Goal: Information Seeking & Learning: Find specific fact

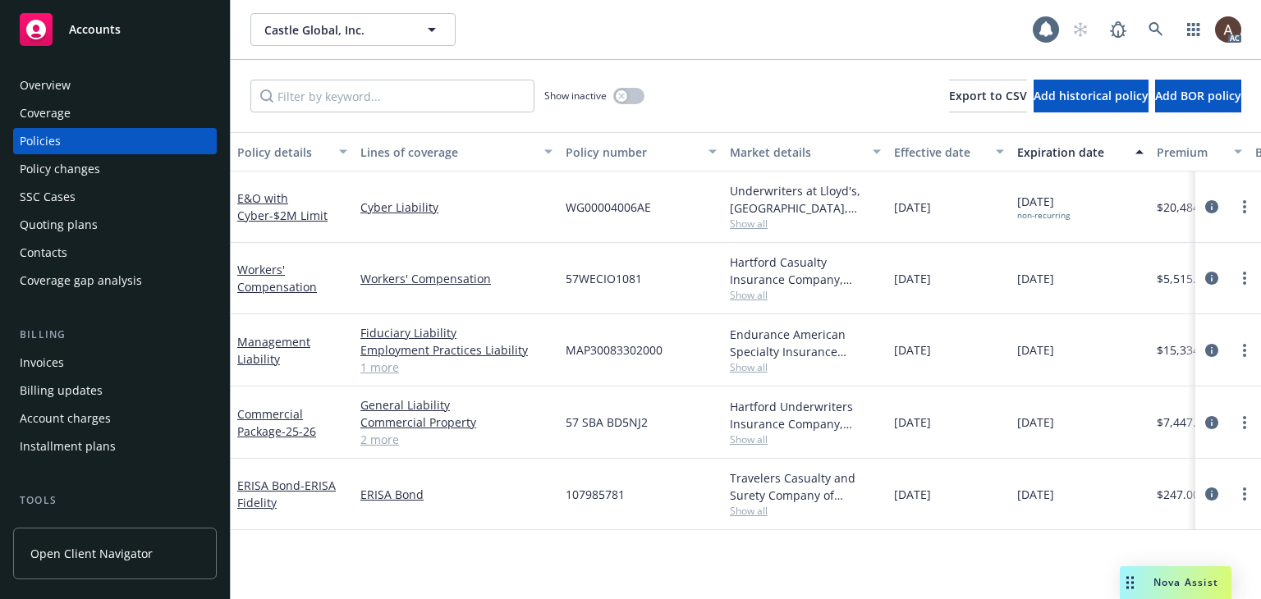
click at [120, 169] on div "Policy changes" at bounding box center [115, 169] width 190 height 26
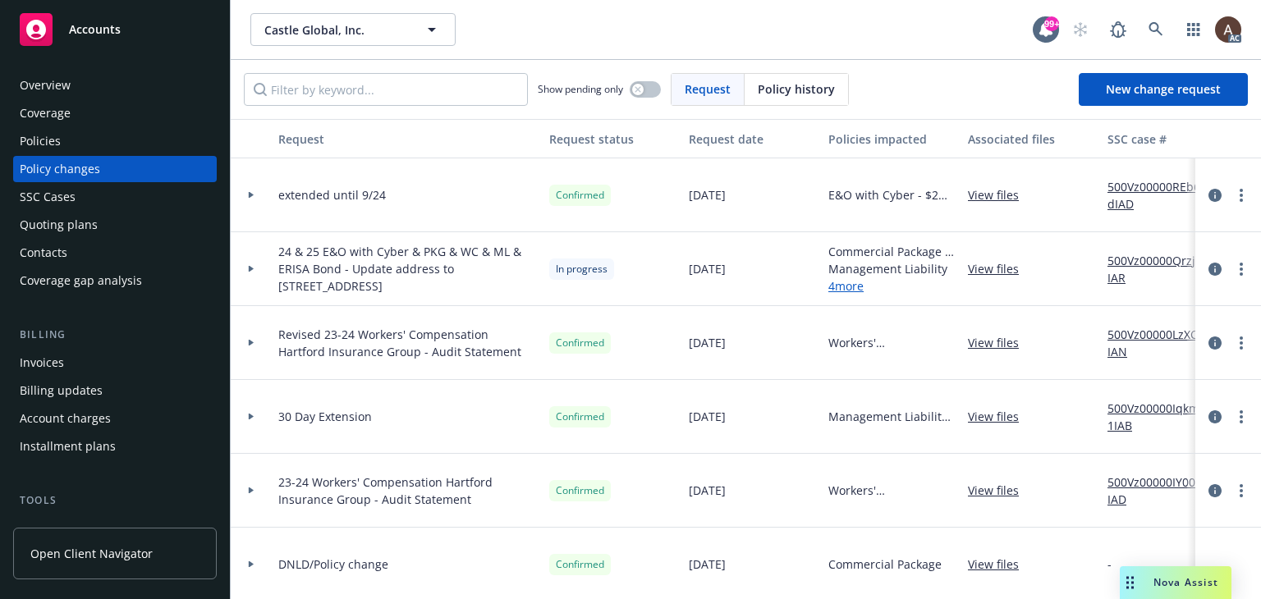
click at [246, 266] on div at bounding box center [251, 269] width 28 height 6
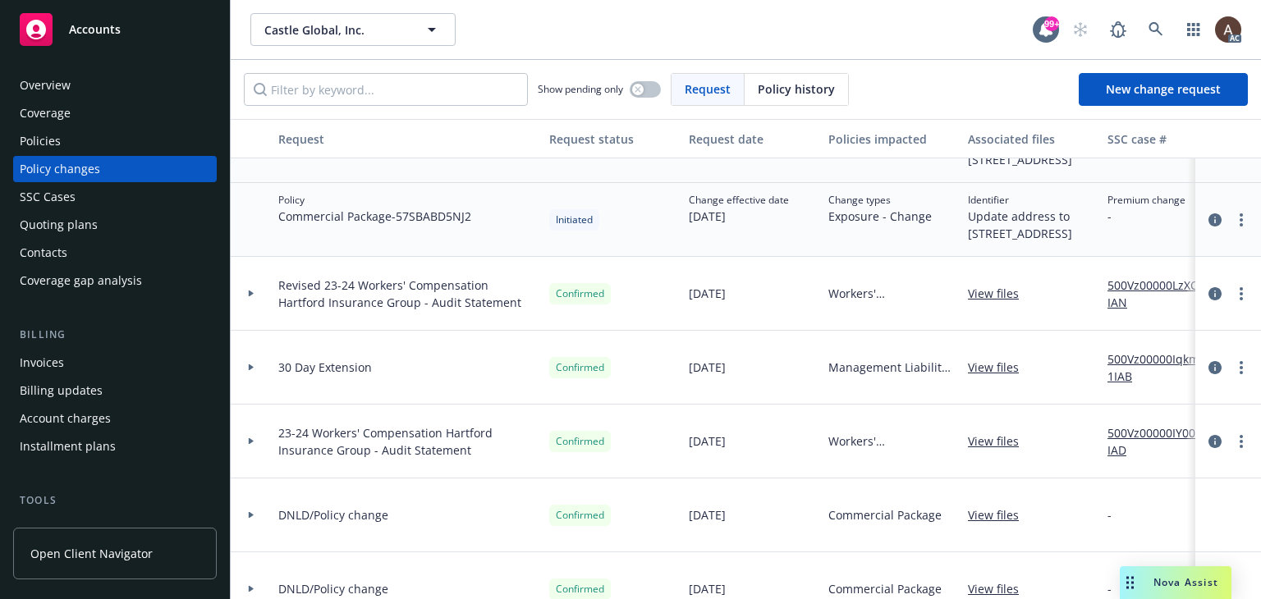
scroll to position [328, 0]
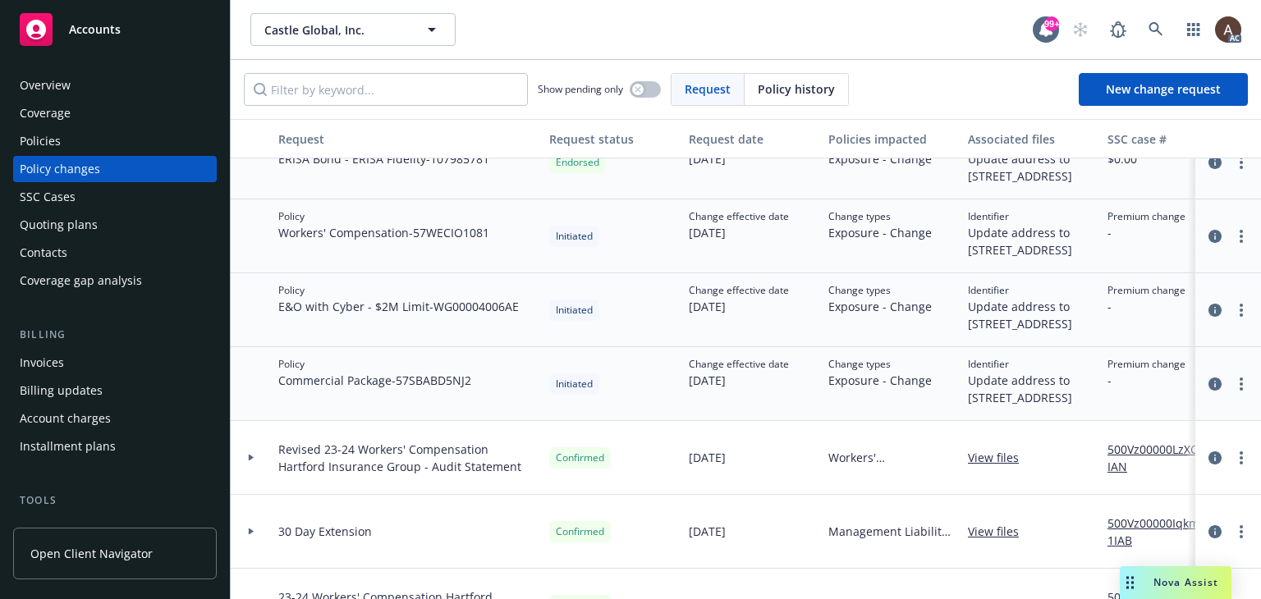
click at [385, 273] on div "Policy Workers' Compensation - 57WECIO1081" at bounding box center [407, 236] width 271 height 74
drag, startPoint x: 435, startPoint y: 399, endPoint x: 462, endPoint y: 405, distance: 27.7
click at [462, 315] on span "E&O with Cyber - $2M Limit - WG00004006AE" at bounding box center [398, 306] width 240 height 17
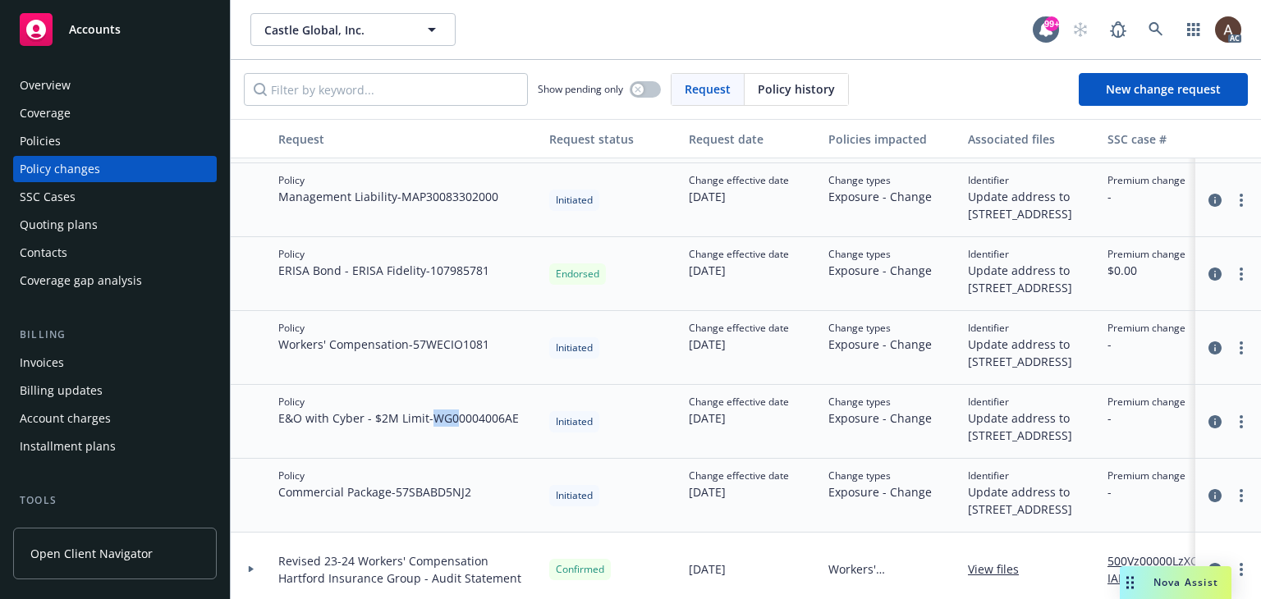
scroll to position [246, 0]
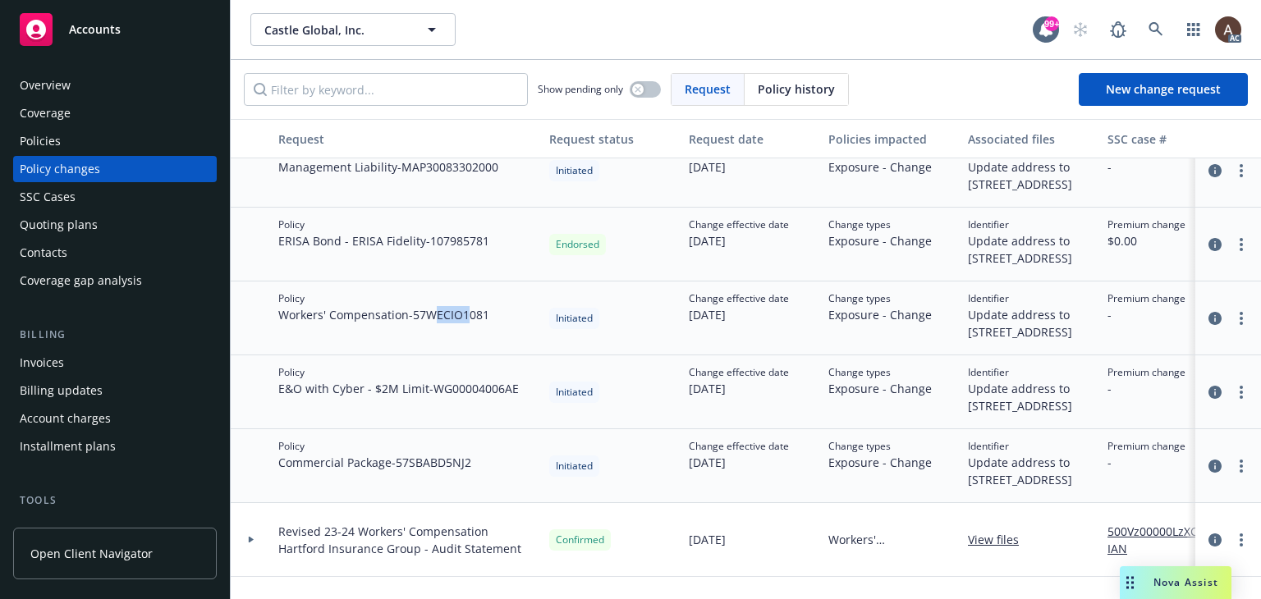
drag, startPoint x: 439, startPoint y: 400, endPoint x: 471, endPoint y: 403, distance: 32.2
click at [471, 323] on span "Workers' Compensation - 57WECIO1081" at bounding box center [383, 314] width 211 height 17
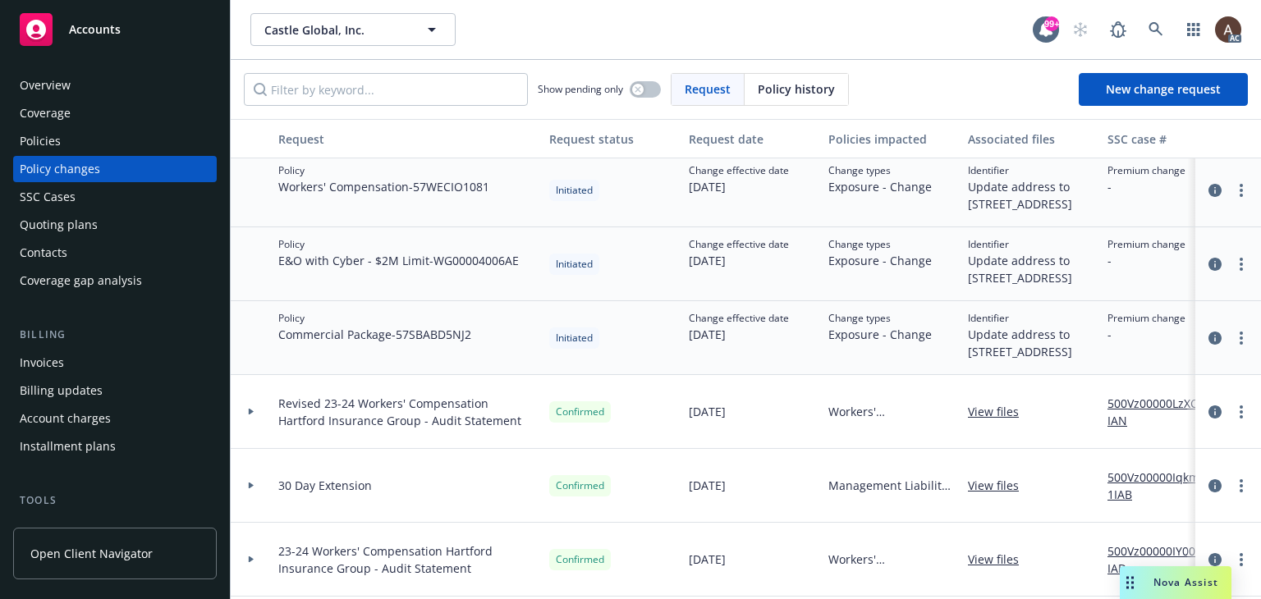
scroll to position [328, 0]
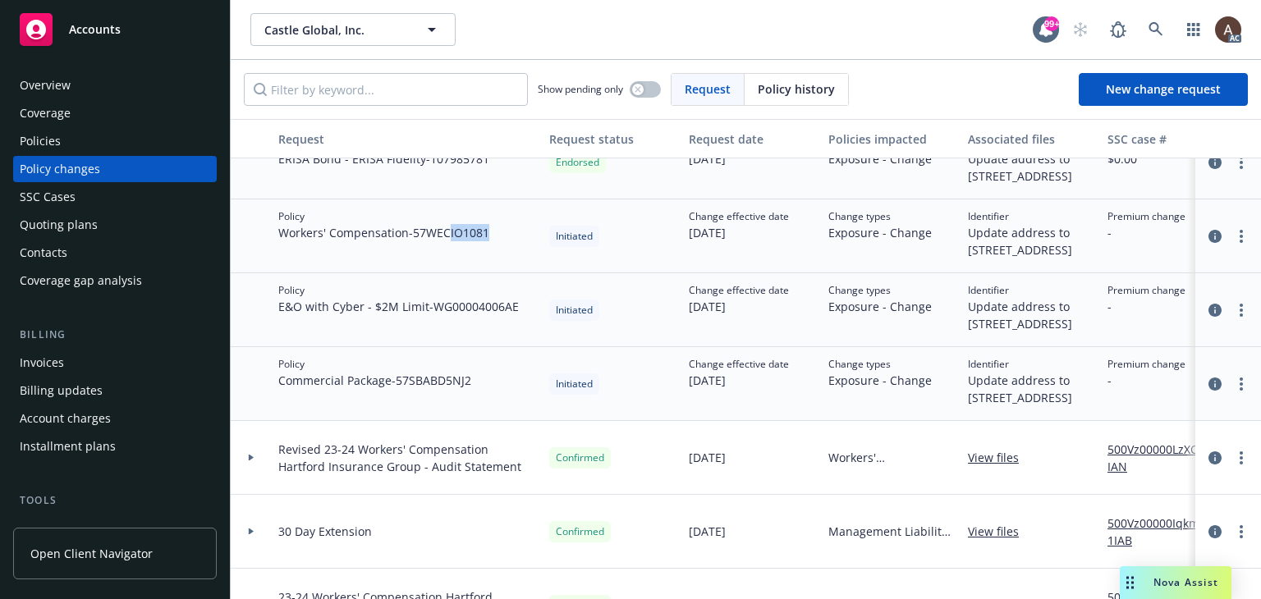
drag, startPoint x: 455, startPoint y: 291, endPoint x: 492, endPoint y: 295, distance: 38.0
click at [492, 273] on div "Policy Workers' Compensation - 57WECIO1081" at bounding box center [407, 236] width 271 height 74
drag, startPoint x: 433, startPoint y: 401, endPoint x: 466, endPoint y: 401, distance: 32.8
click at [466, 315] on span "E&O with Cyber - $2M Limit - WG00004006AE" at bounding box center [398, 306] width 240 height 17
drag, startPoint x: 418, startPoint y: 296, endPoint x: 496, endPoint y: 299, distance: 78.0
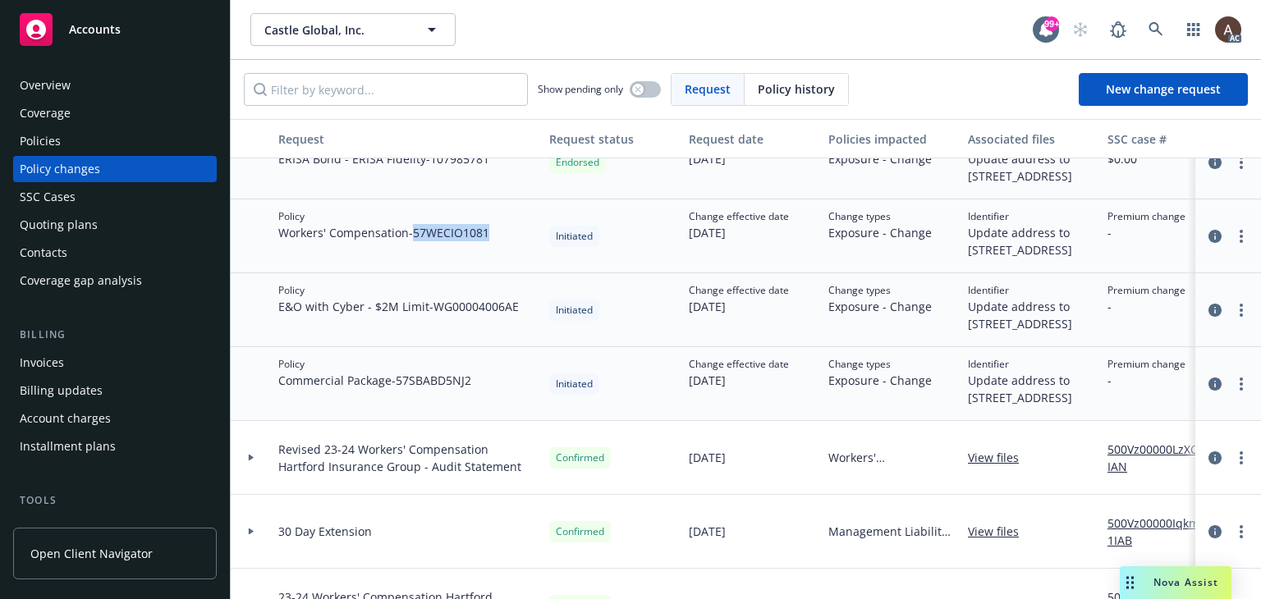
click at [496, 273] on div "Policy Workers' Compensation - 57WECIO1081" at bounding box center [407, 236] width 271 height 74
drag, startPoint x: 423, startPoint y: 359, endPoint x: 420, endPoint y: 315, distance: 44.4
click at [423, 273] on div "Policy Workers' Compensation - 57WECIO1081" at bounding box center [407, 236] width 271 height 74
drag, startPoint x: 418, startPoint y: 293, endPoint x: 493, endPoint y: 304, distance: 76.4
click at [493, 273] on div "Policy Workers' Compensation - 57WECIO1081" at bounding box center [407, 236] width 271 height 74
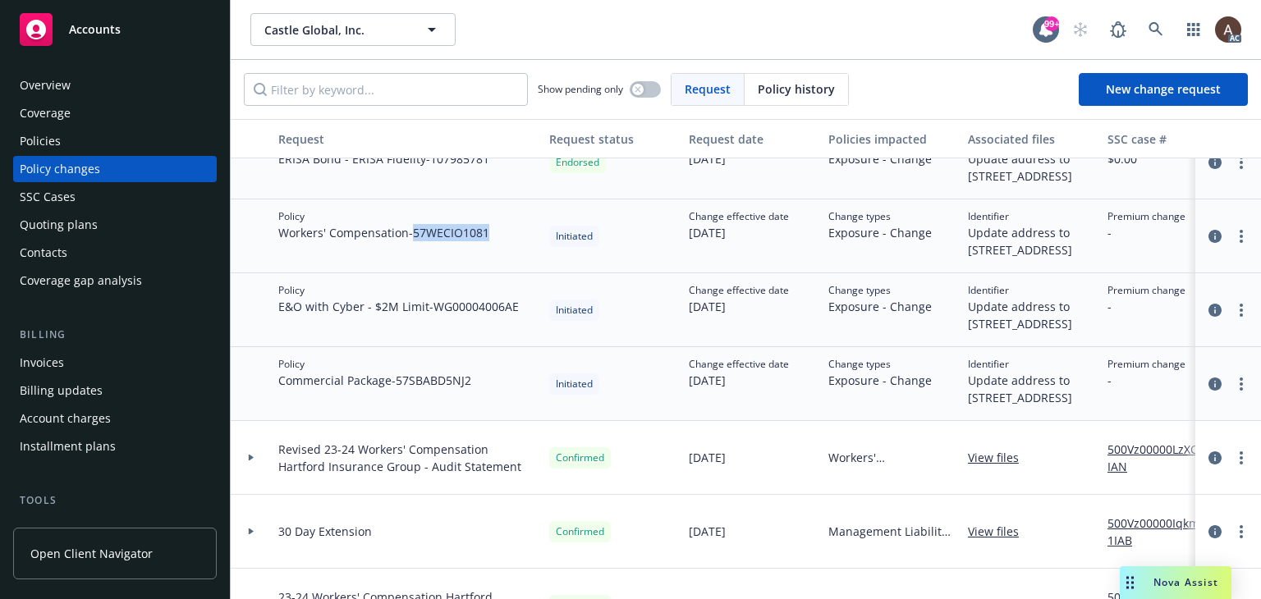
copy span "57WECIO1081"
click at [89, 132] on div "Policies" at bounding box center [115, 141] width 190 height 26
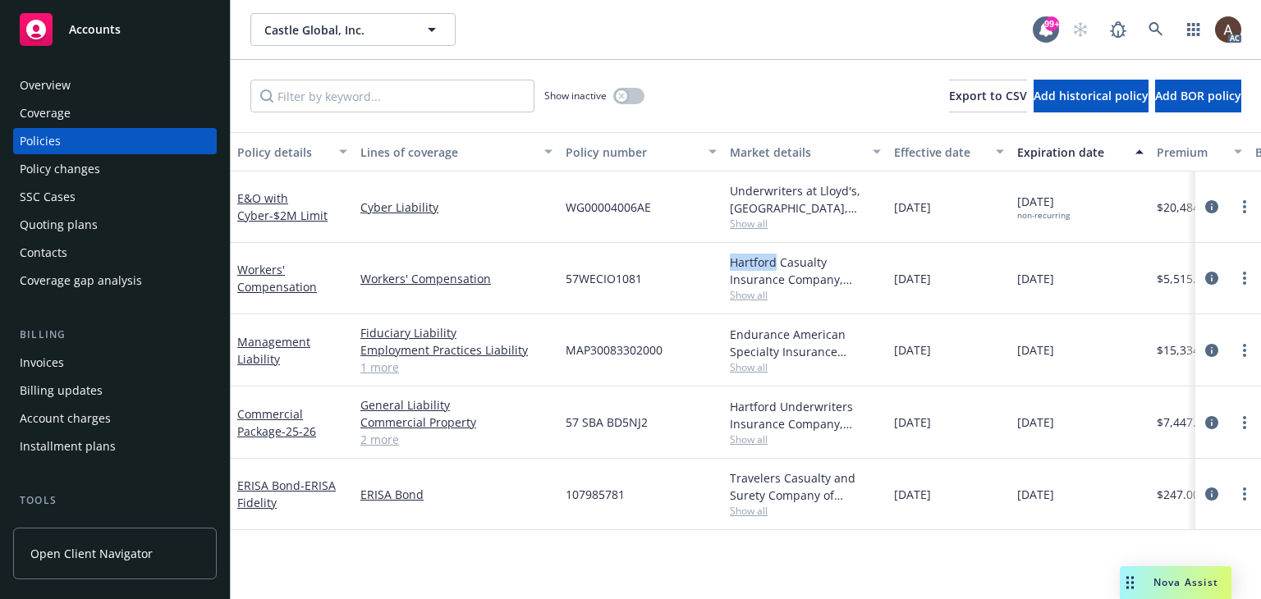
drag, startPoint x: 730, startPoint y: 262, endPoint x: 776, endPoint y: 267, distance: 46.2
click at [776, 267] on div "Hartford Casualty Insurance Company, Hartford Insurance Group" at bounding box center [805, 271] width 151 height 34
copy div "Hartford"
drag, startPoint x: 559, startPoint y: 284, endPoint x: 648, endPoint y: 283, distance: 89.5
click at [648, 283] on div "57WECIO1081" at bounding box center [641, 278] width 164 height 71
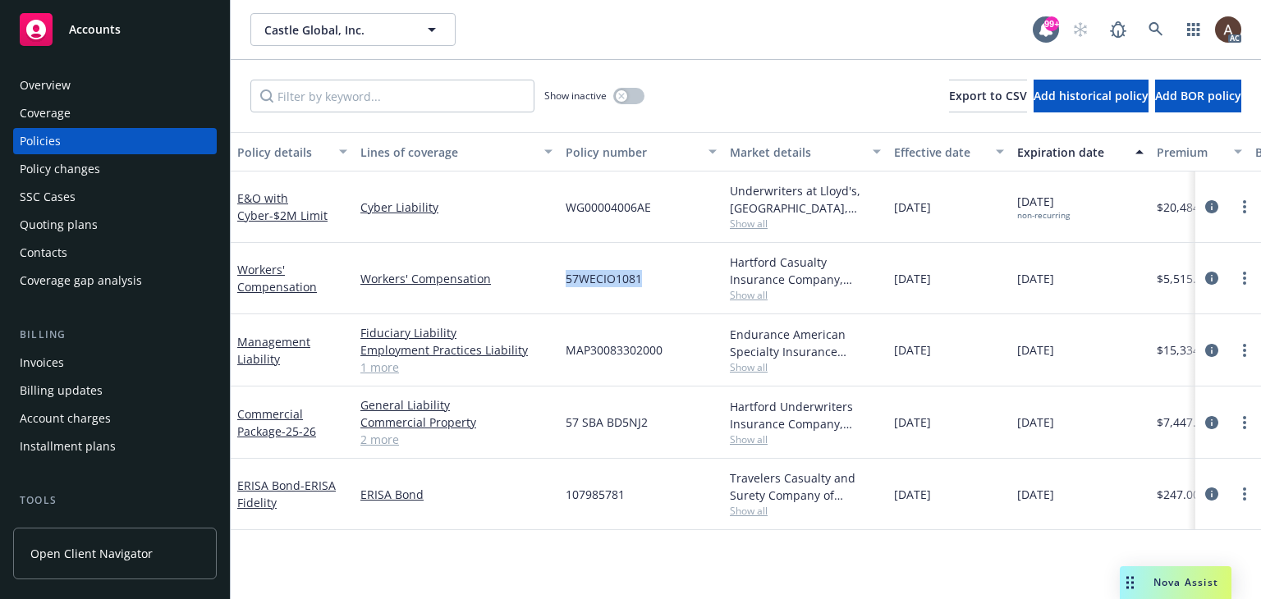
copy span "57WECIO1081"
click at [140, 160] on div "Policy changes" at bounding box center [115, 169] width 190 height 26
